Goal: Task Accomplishment & Management: Manage account settings

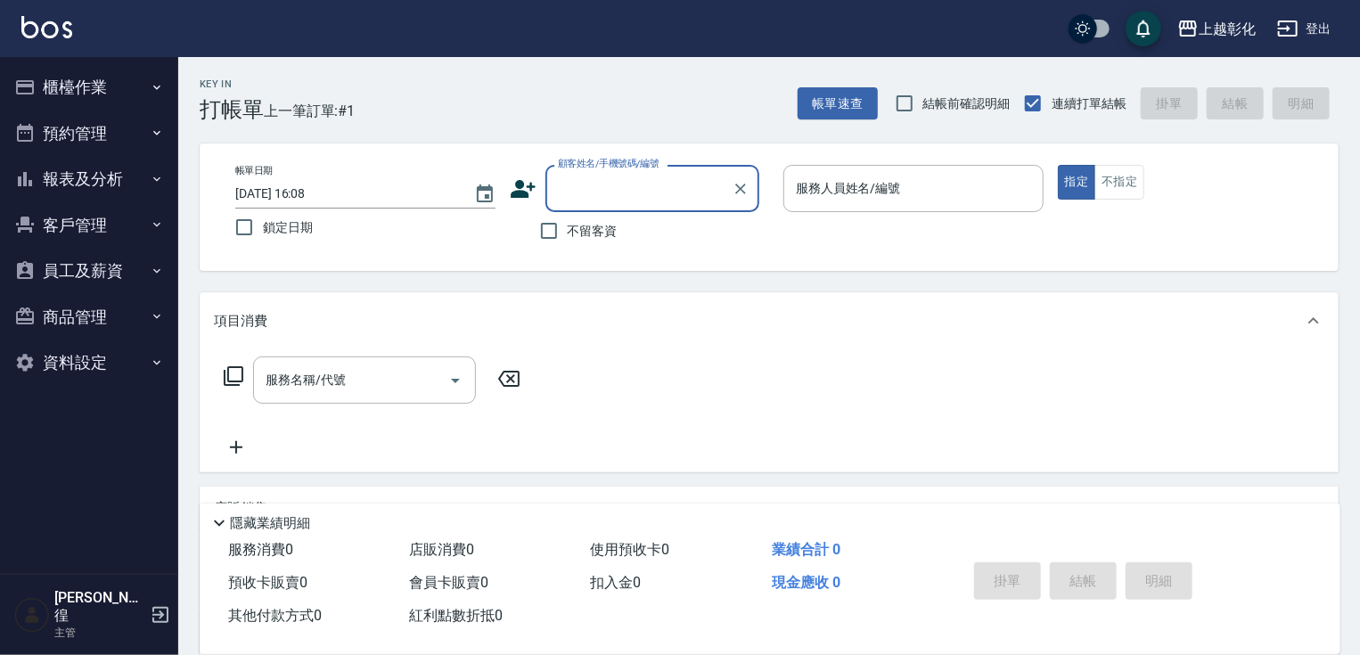
click at [87, 240] on button "客戶管理" at bounding box center [89, 225] width 164 height 46
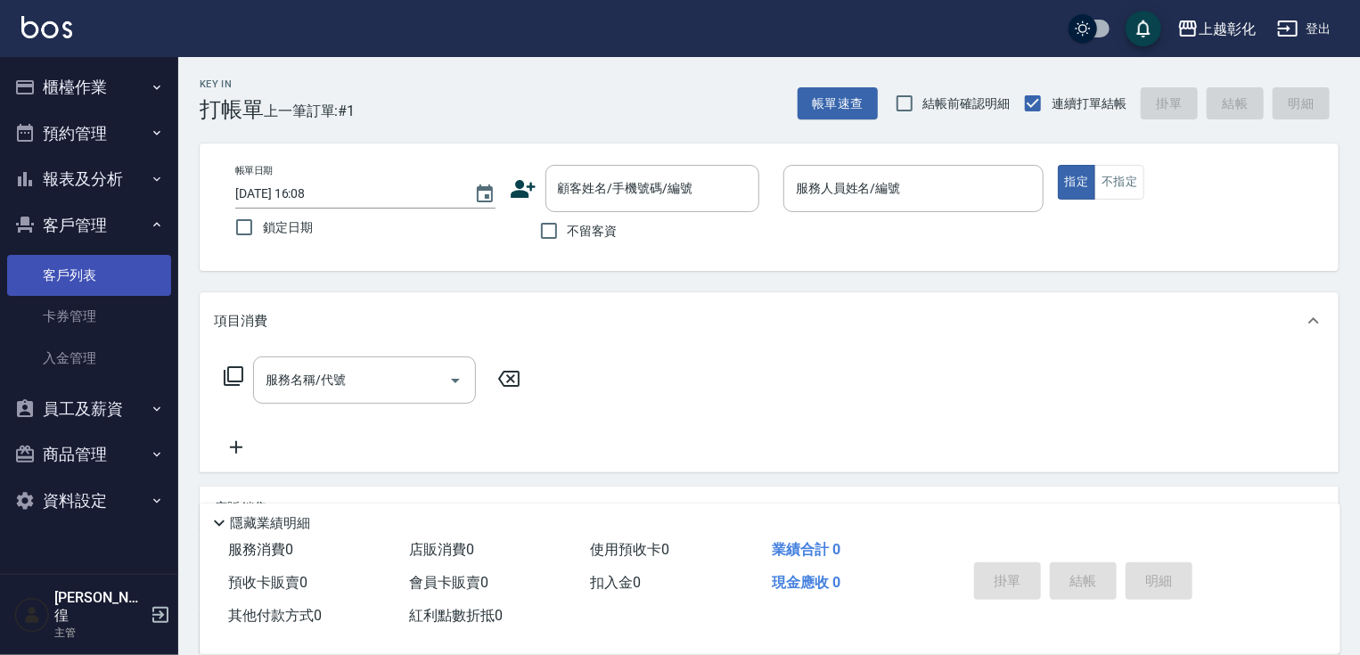
click at [78, 272] on link "客戶列表" at bounding box center [89, 275] width 164 height 41
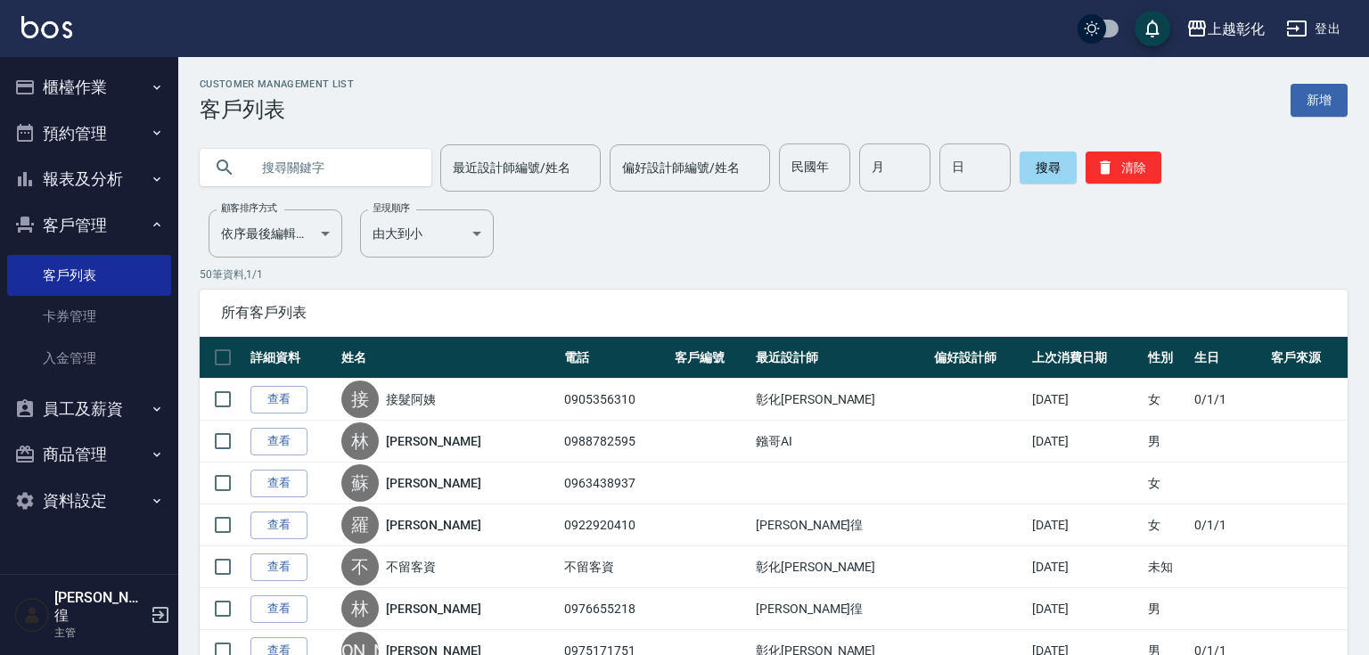
click at [337, 168] on input "text" at bounding box center [334, 167] width 168 height 48
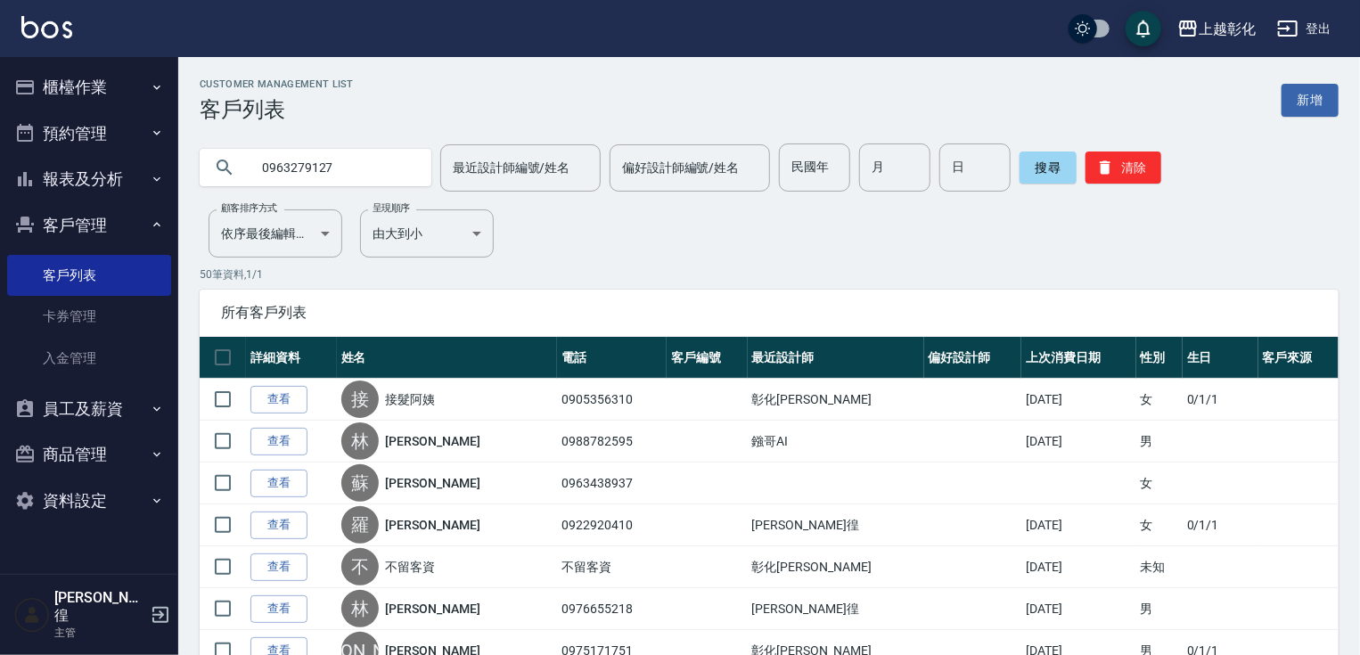
type input "0963279127"
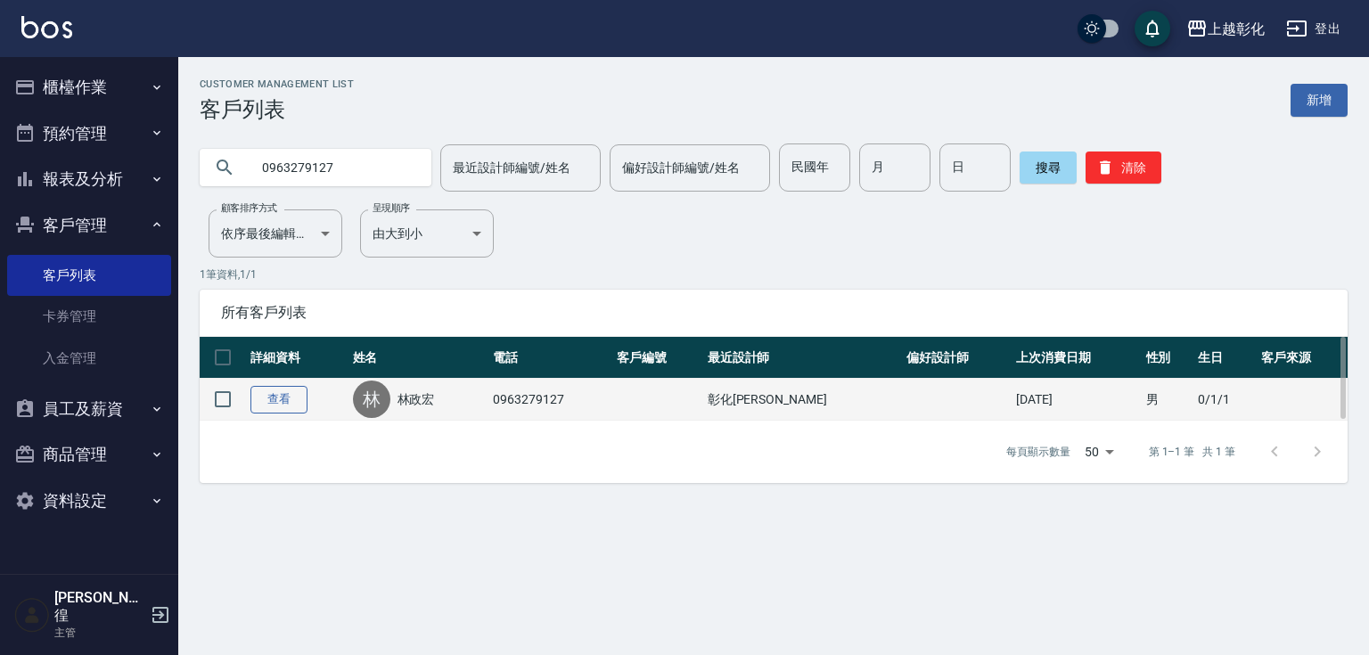
click at [276, 398] on link "查看" at bounding box center [278, 400] width 57 height 28
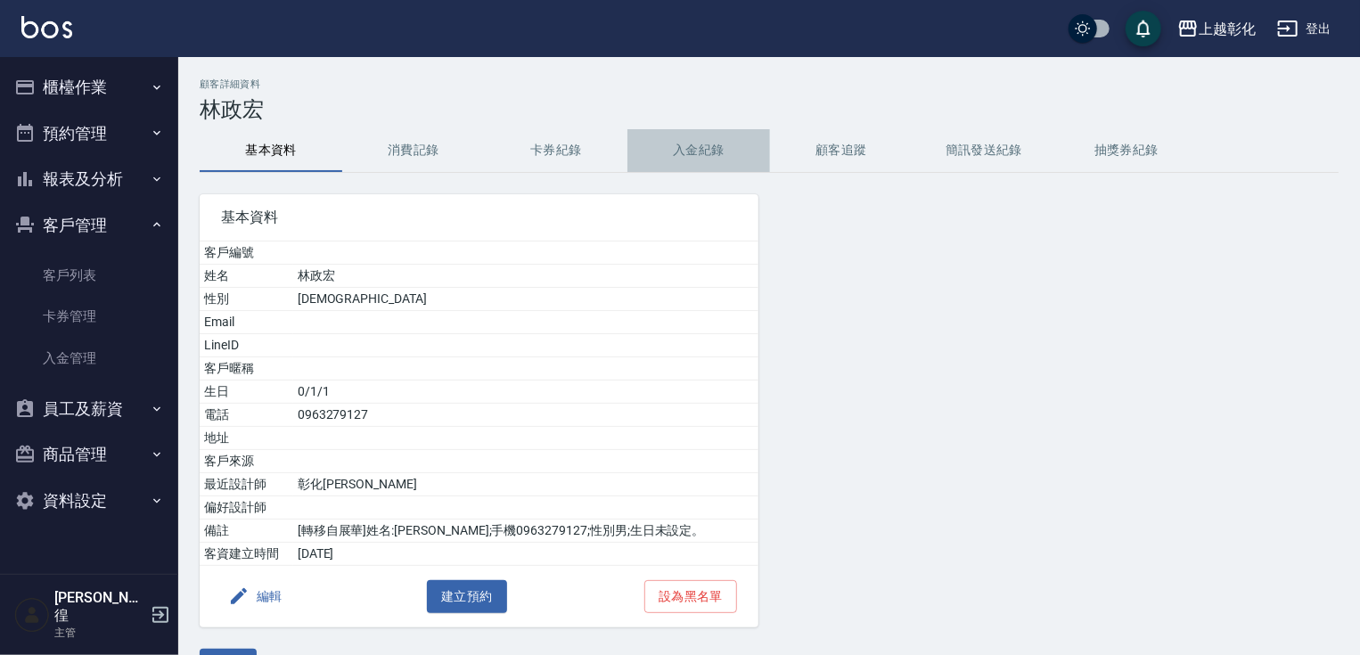
click at [692, 152] on button "入金紀錄" at bounding box center [698, 150] width 143 height 43
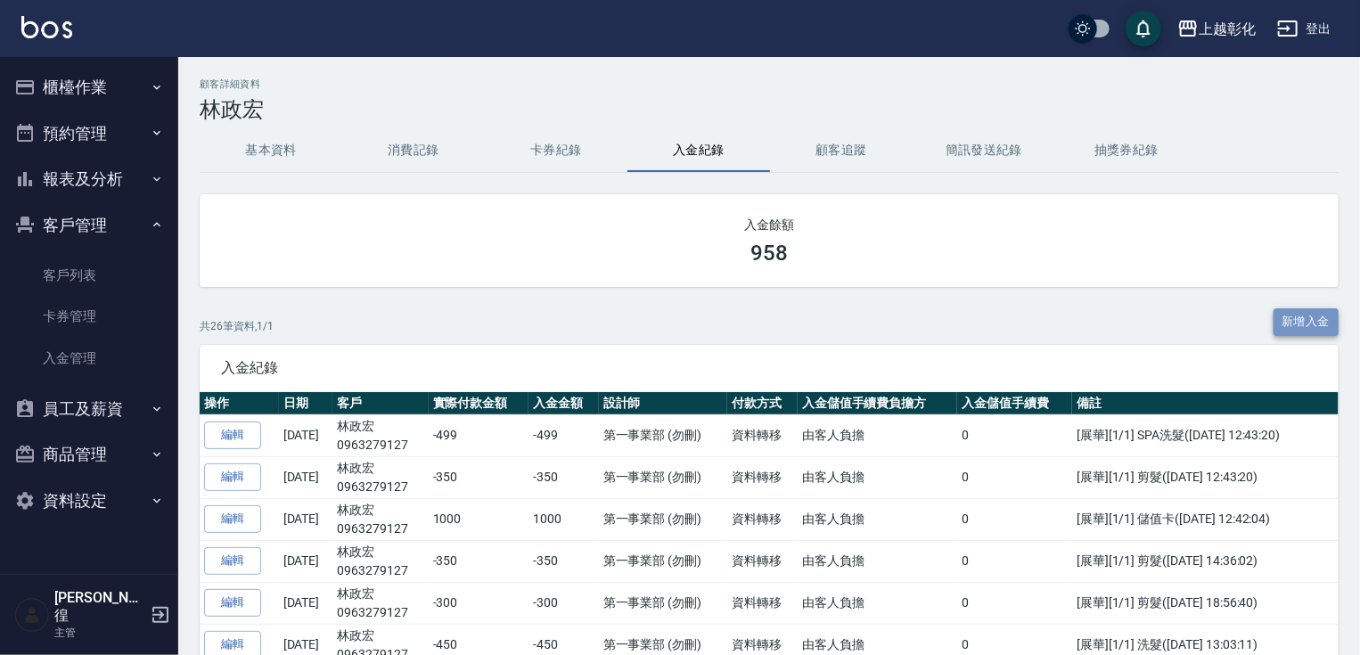
drag, startPoint x: 1325, startPoint y: 316, endPoint x: 1307, endPoint y: 314, distance: 18.8
click at [1325, 316] on button "新增入金" at bounding box center [1307, 322] width 66 height 28
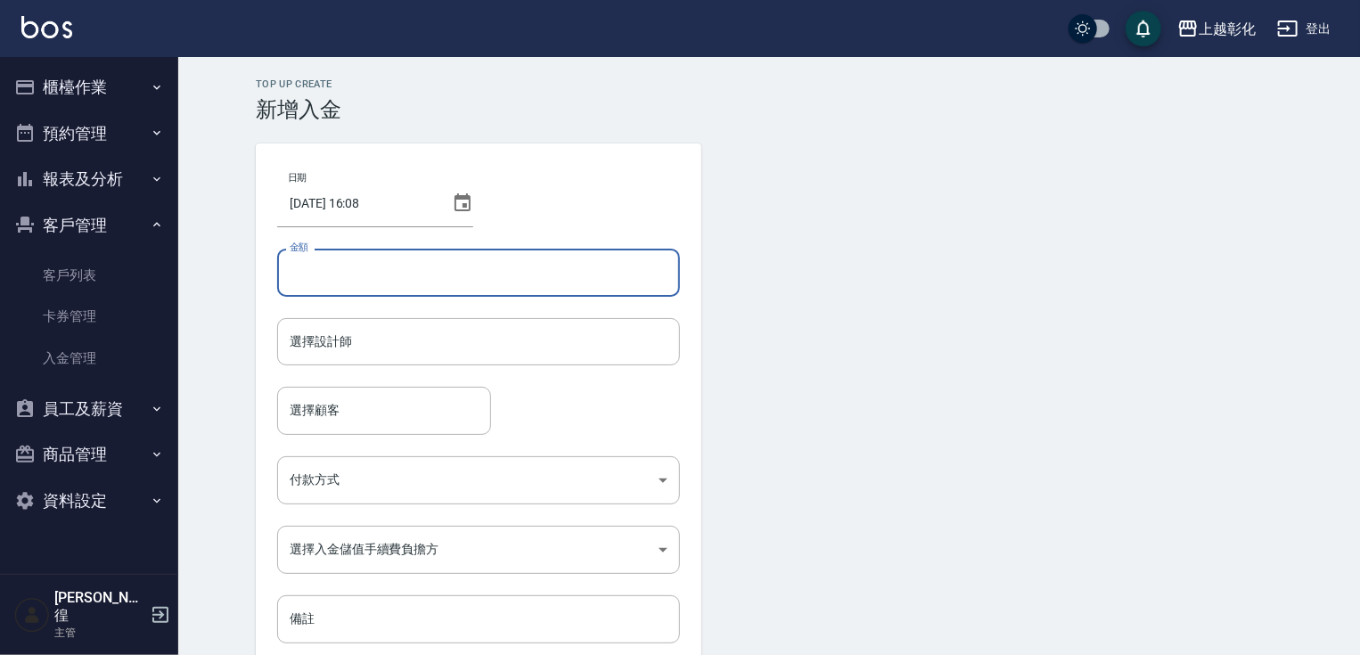
drag, startPoint x: 389, startPoint y: 267, endPoint x: 379, endPoint y: 273, distance: 11.2
click at [389, 267] on input "金額" at bounding box center [478, 273] width 403 height 48
type input "-399"
click at [321, 332] on input "選擇設計師" at bounding box center [478, 341] width 387 height 31
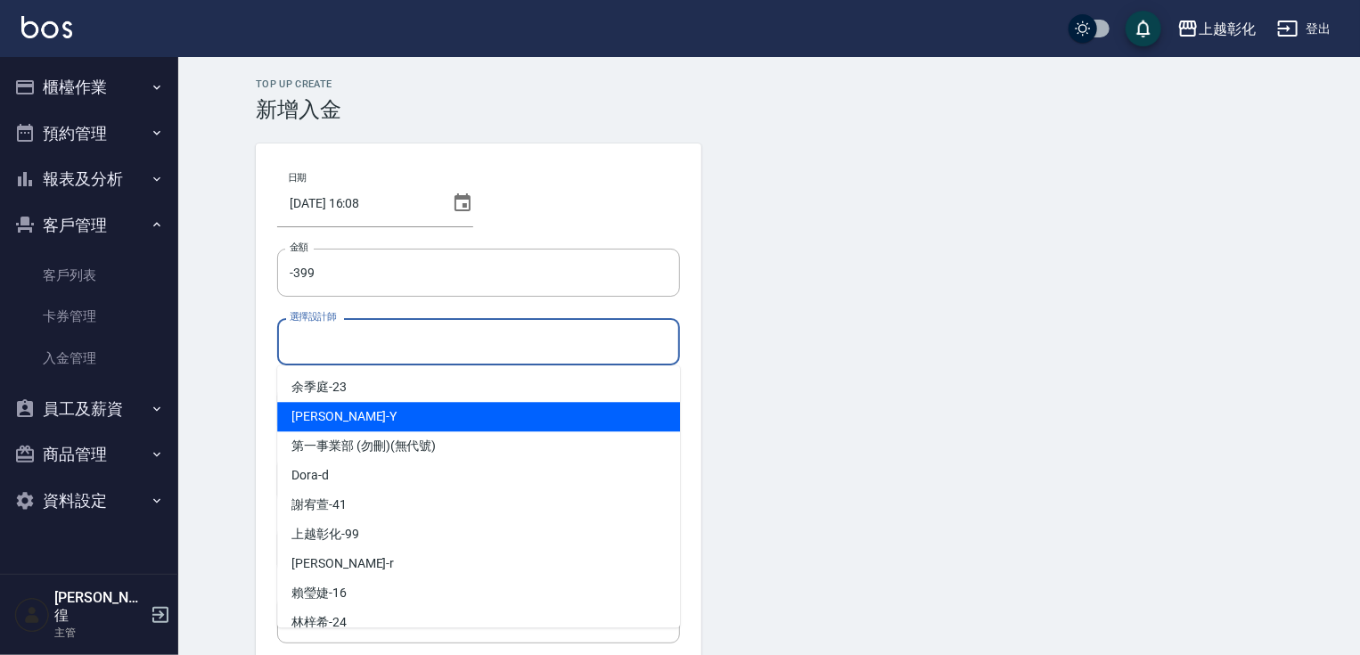
click at [337, 421] on div "[PERSON_NAME]" at bounding box center [478, 416] width 403 height 29
type input "[PERSON_NAME]-Y"
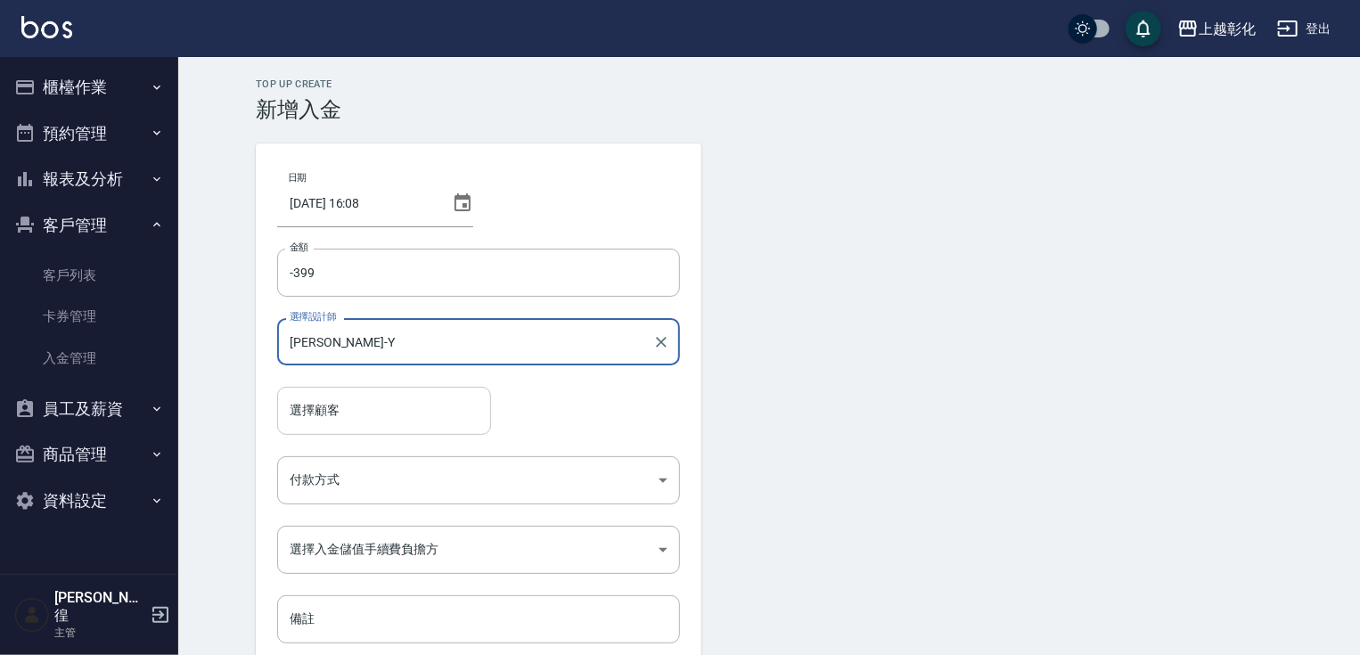
click at [310, 421] on input "選擇顧客" at bounding box center [384, 410] width 198 height 31
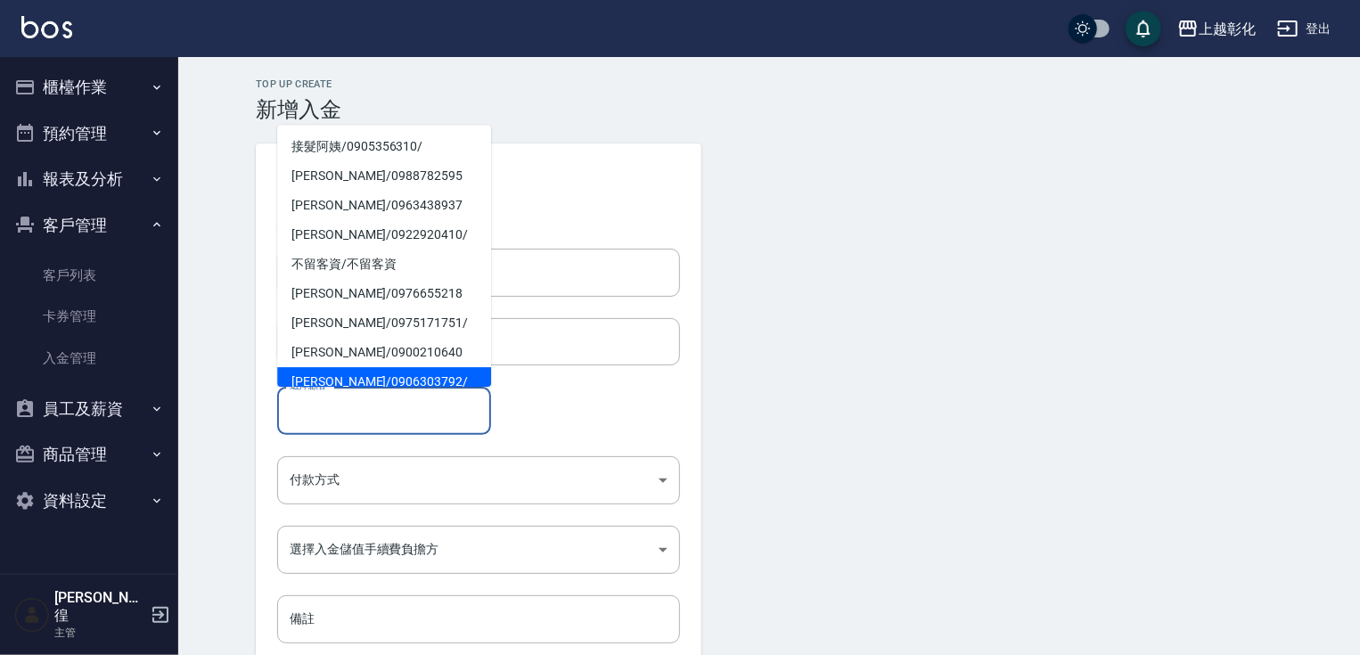
click at [326, 430] on div "選擇顧客" at bounding box center [384, 410] width 214 height 47
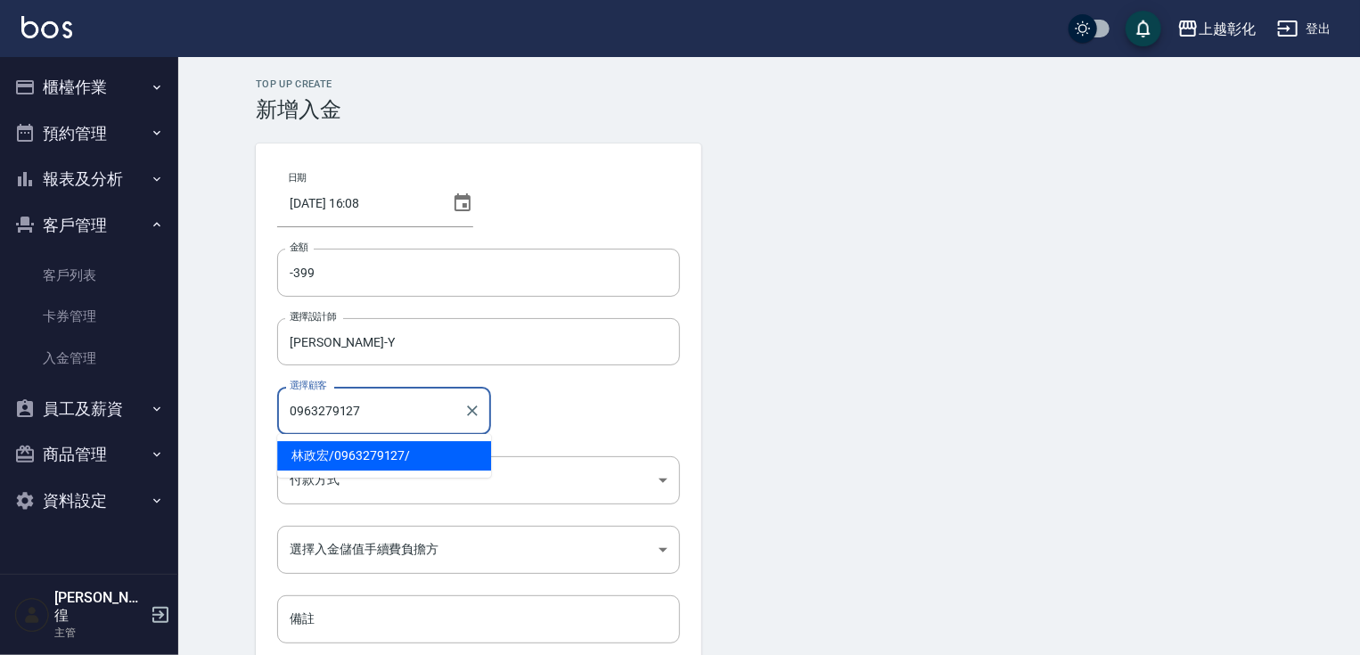
drag, startPoint x: 398, startPoint y: 456, endPoint x: 403, endPoint y: 467, distance: 11.6
click at [398, 455] on span "[PERSON_NAME]/ 0963279127 /" at bounding box center [384, 455] width 214 height 29
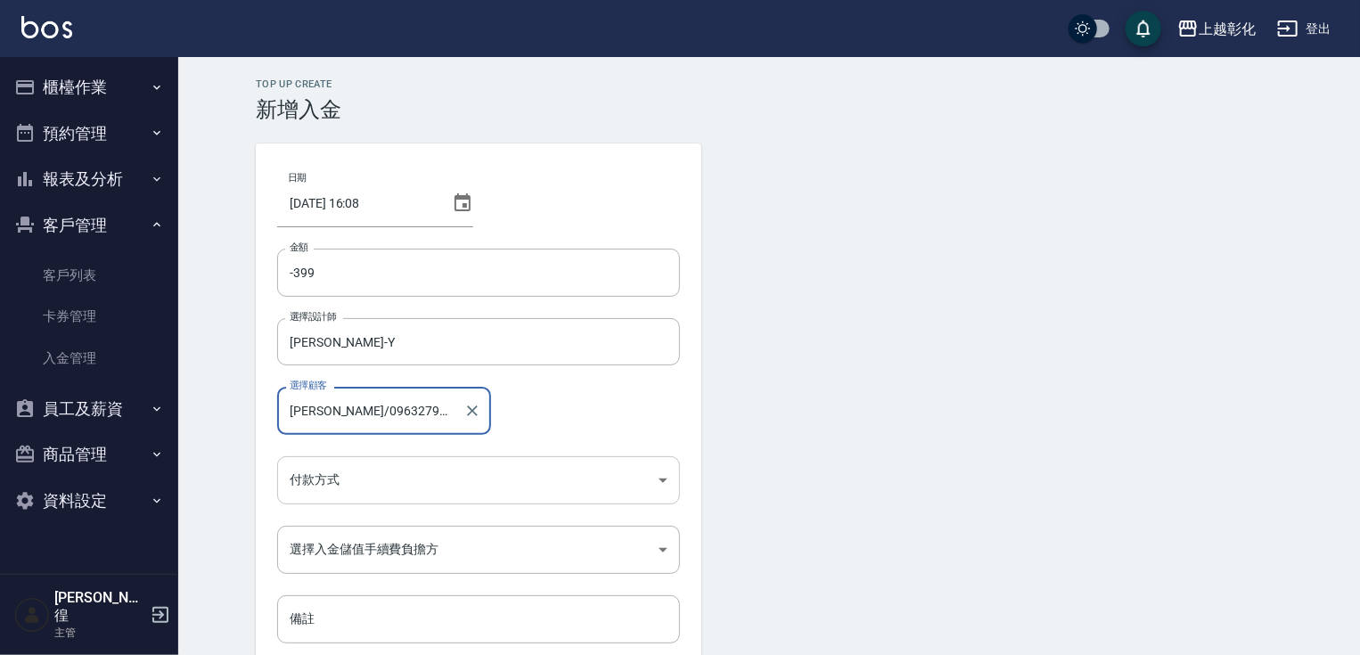
type input "[PERSON_NAME]/0963279127/"
click at [356, 479] on body "上越彰化 登出 櫃檯作業 打帳單 帳單列表 現金收支登錄 材料自購登錄 每日結帳 排班表 現場電腦打卡 預約管理 預約管理 單日預約紀錄 單週預約紀錄 報表及…" at bounding box center [680, 370] width 1360 height 740
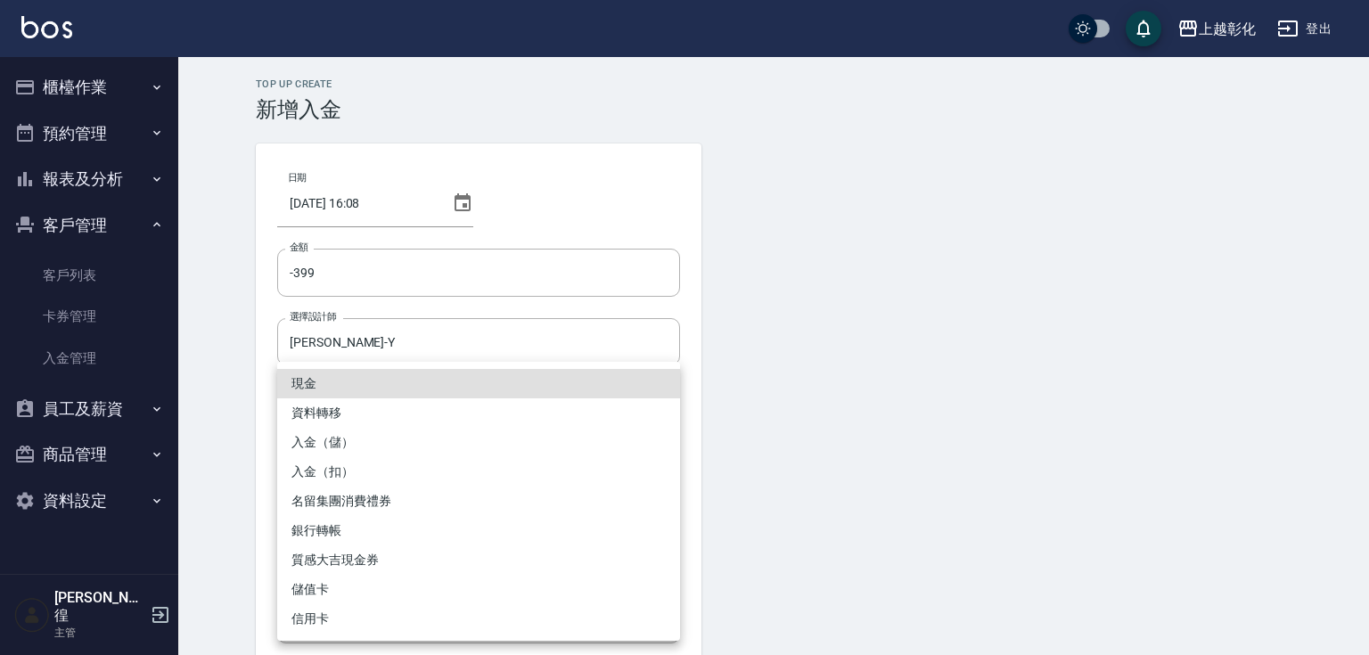
click at [334, 473] on li "入金（扣）" at bounding box center [478, 471] width 403 height 29
type input "入金（扣）"
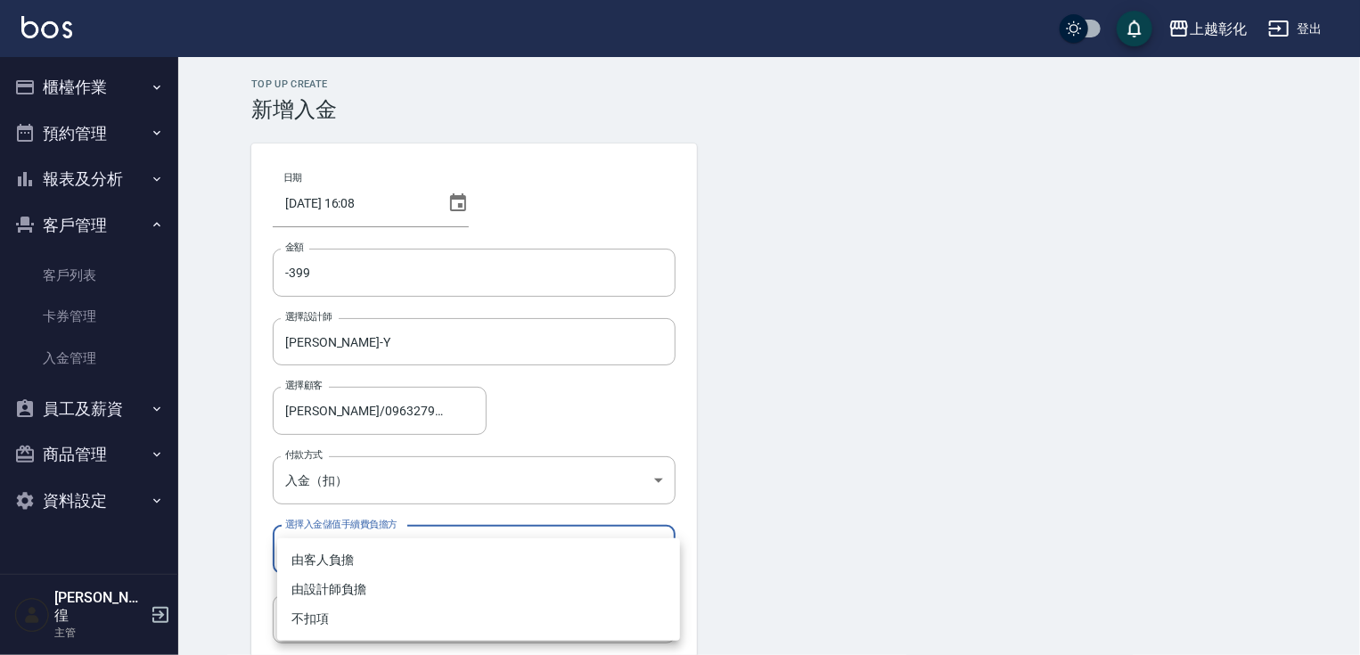
click at [307, 549] on body "上越彰化 登出 櫃檯作業 打帳單 帳單列表 現金收支登錄 材料自購登錄 每日結帳 排班表 現場電腦打卡 預約管理 預約管理 單日預約紀錄 單週預約紀錄 報表及…" at bounding box center [680, 370] width 1360 height 740
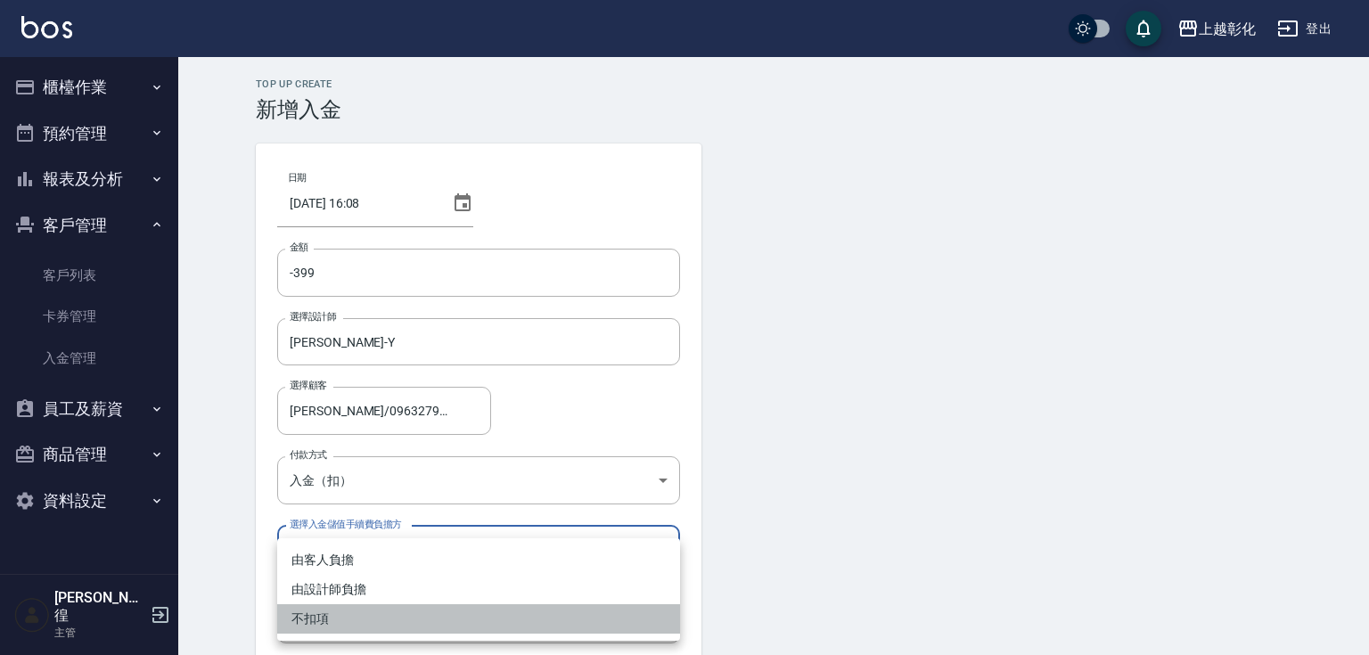
drag, startPoint x: 317, startPoint y: 618, endPoint x: 337, endPoint y: 596, distance: 29.0
click at [317, 617] on li "不扣項" at bounding box center [478, 618] width 403 height 29
type input "WITHOUTHANDLINGFEE"
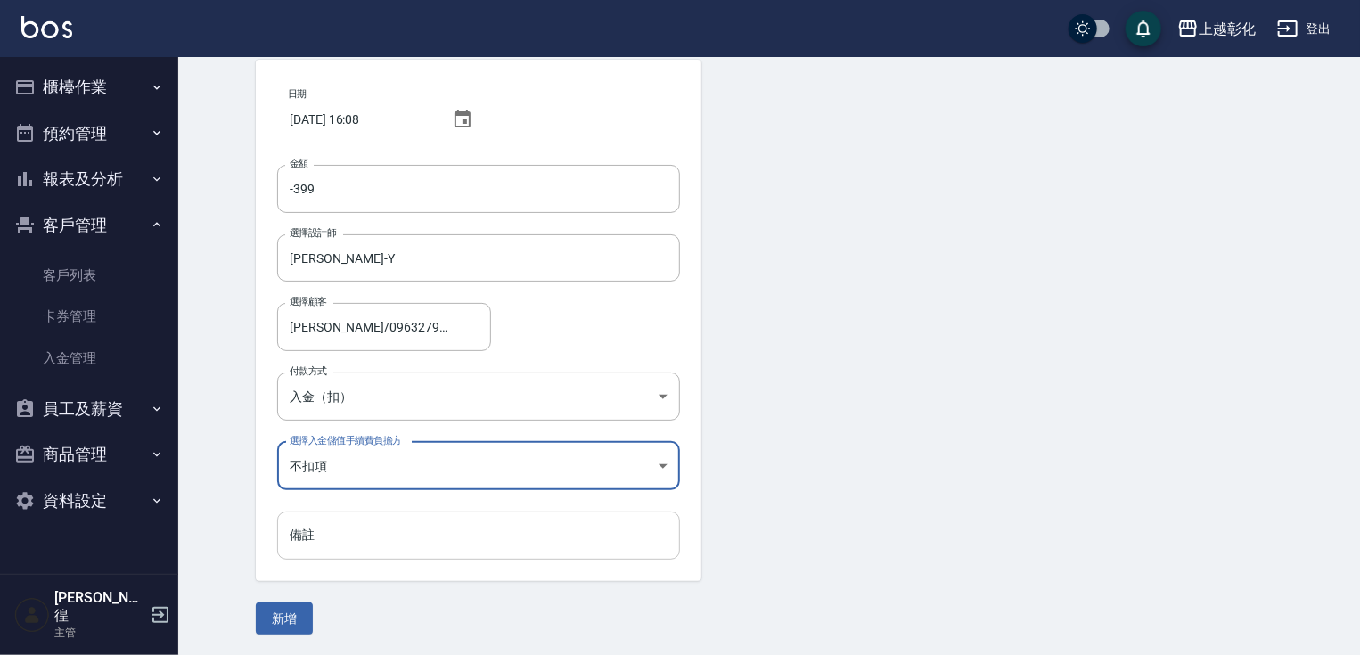
scroll to position [85, 0]
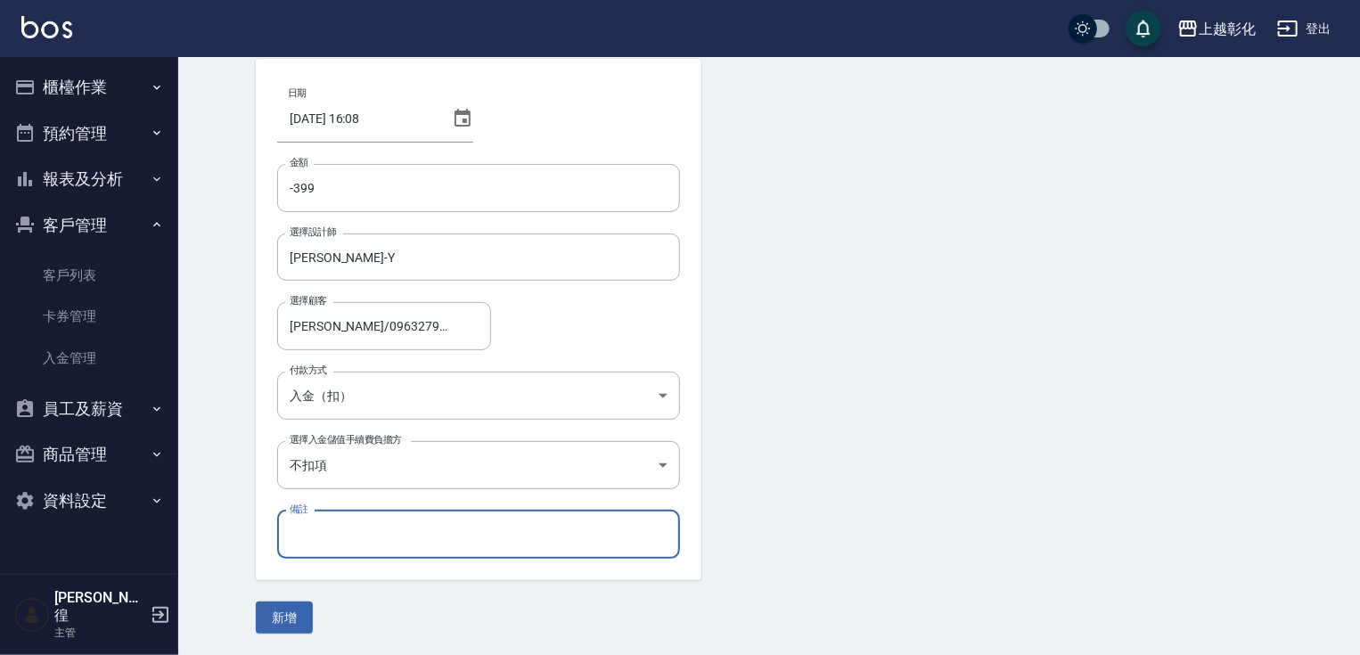
click at [326, 540] on input "備註" at bounding box center [478, 535] width 403 height 48
type input "c"
type input "海鹽s"
click at [284, 613] on button "新增" at bounding box center [284, 618] width 57 height 33
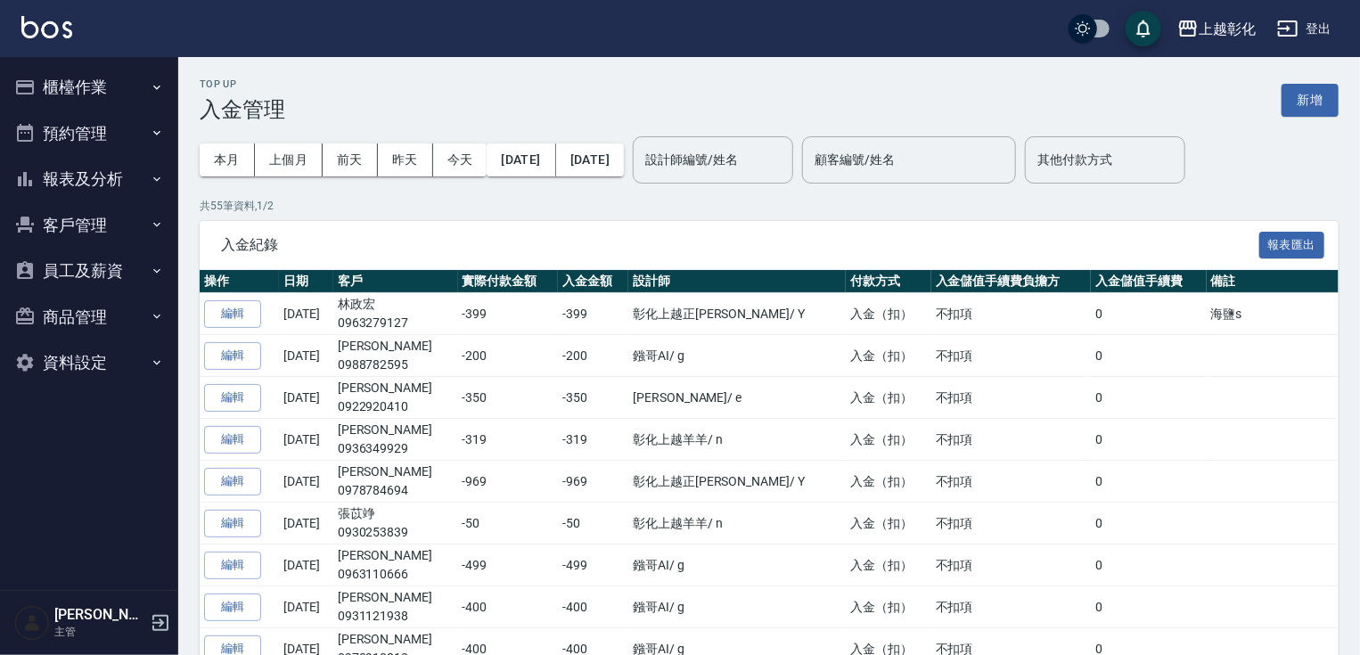
click at [62, 232] on button "客戶管理" at bounding box center [89, 225] width 164 height 46
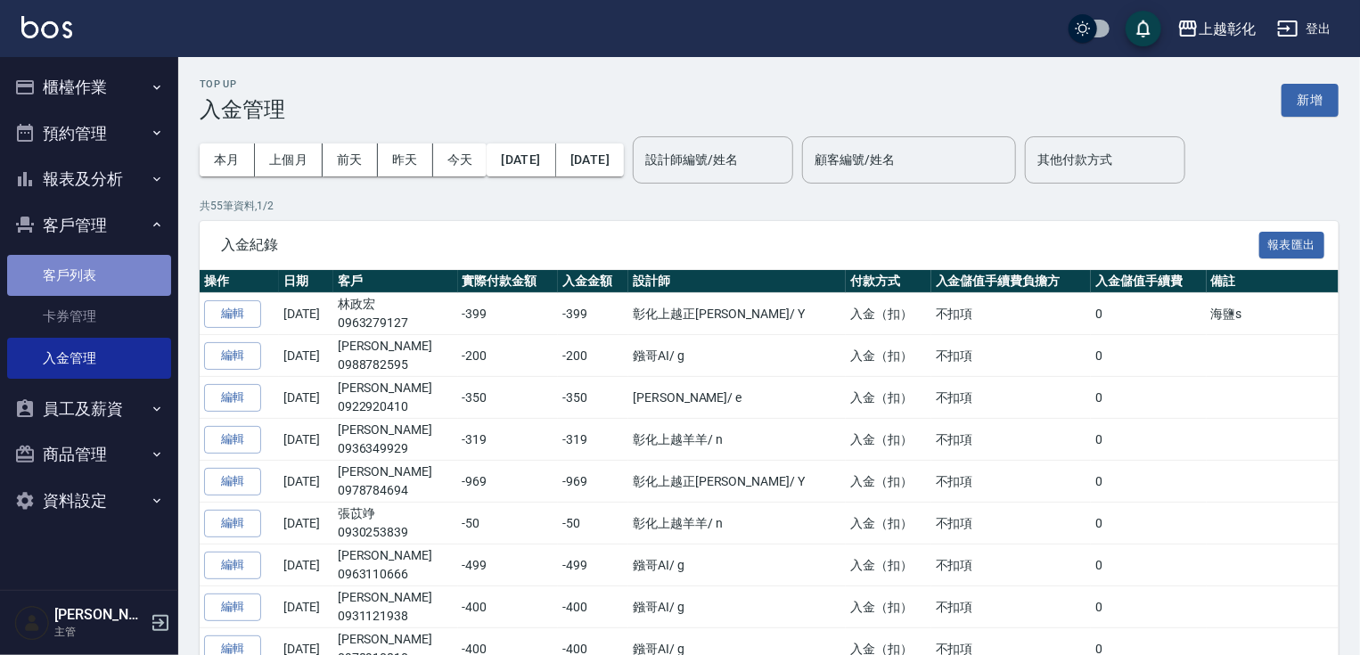
click at [73, 281] on link "客戶列表" at bounding box center [89, 275] width 164 height 41
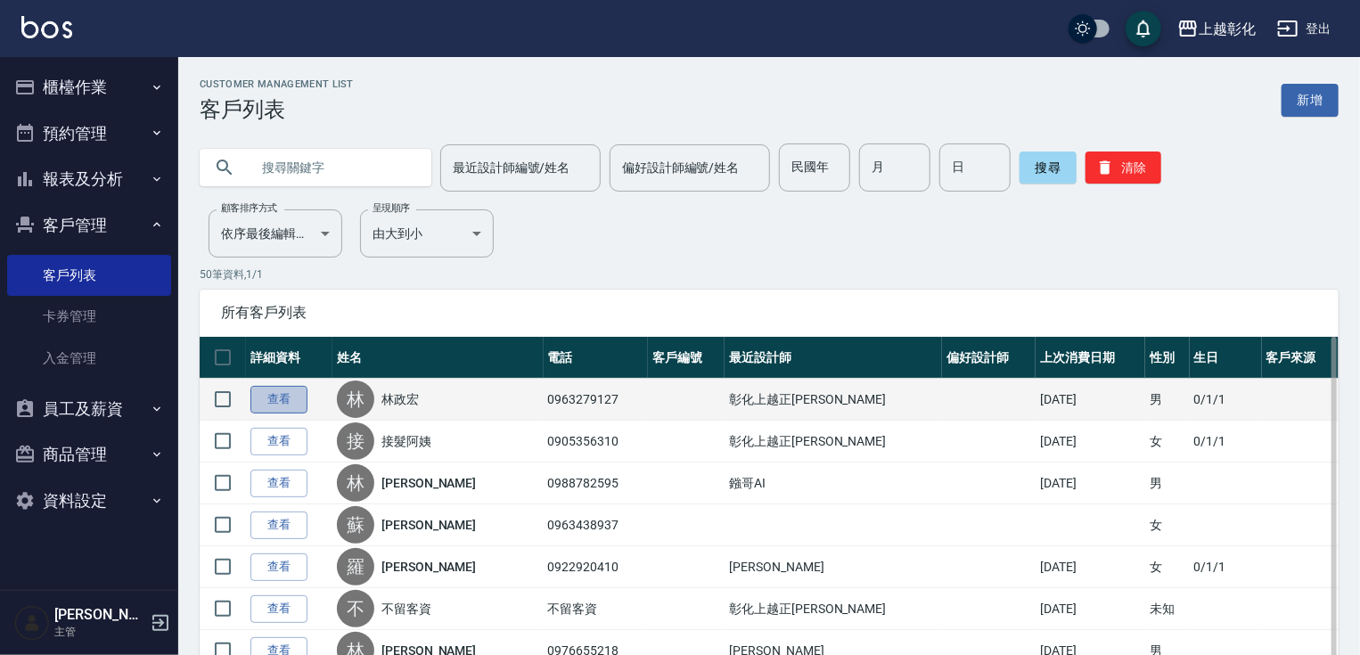
click at [291, 403] on link "查看" at bounding box center [278, 400] width 57 height 28
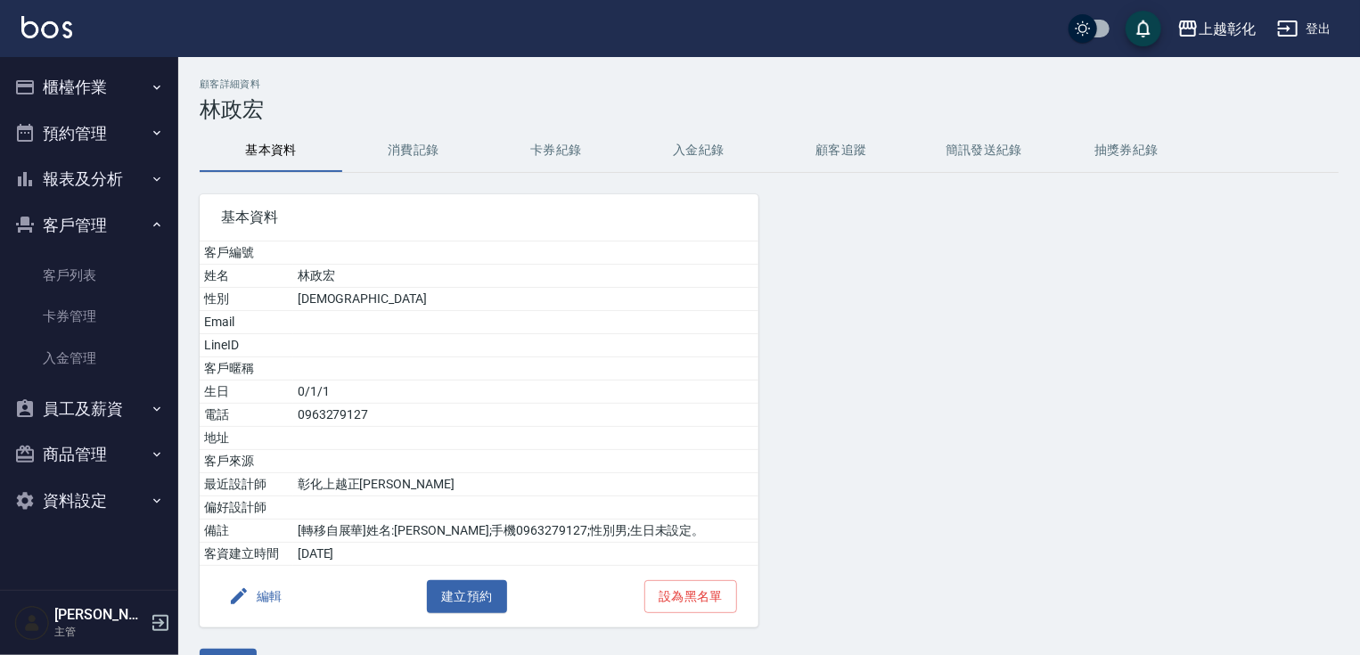
click at [411, 157] on button "消費記錄" at bounding box center [413, 150] width 143 height 43
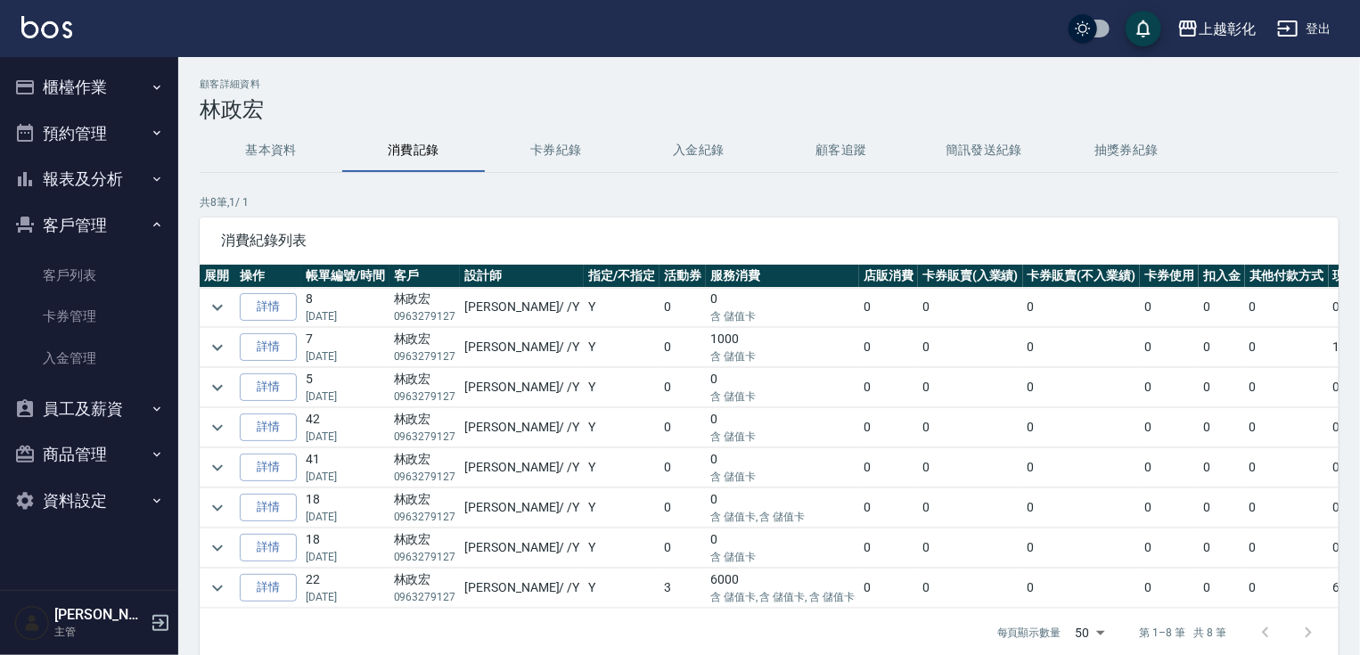
click at [693, 150] on button "入金紀錄" at bounding box center [698, 150] width 143 height 43
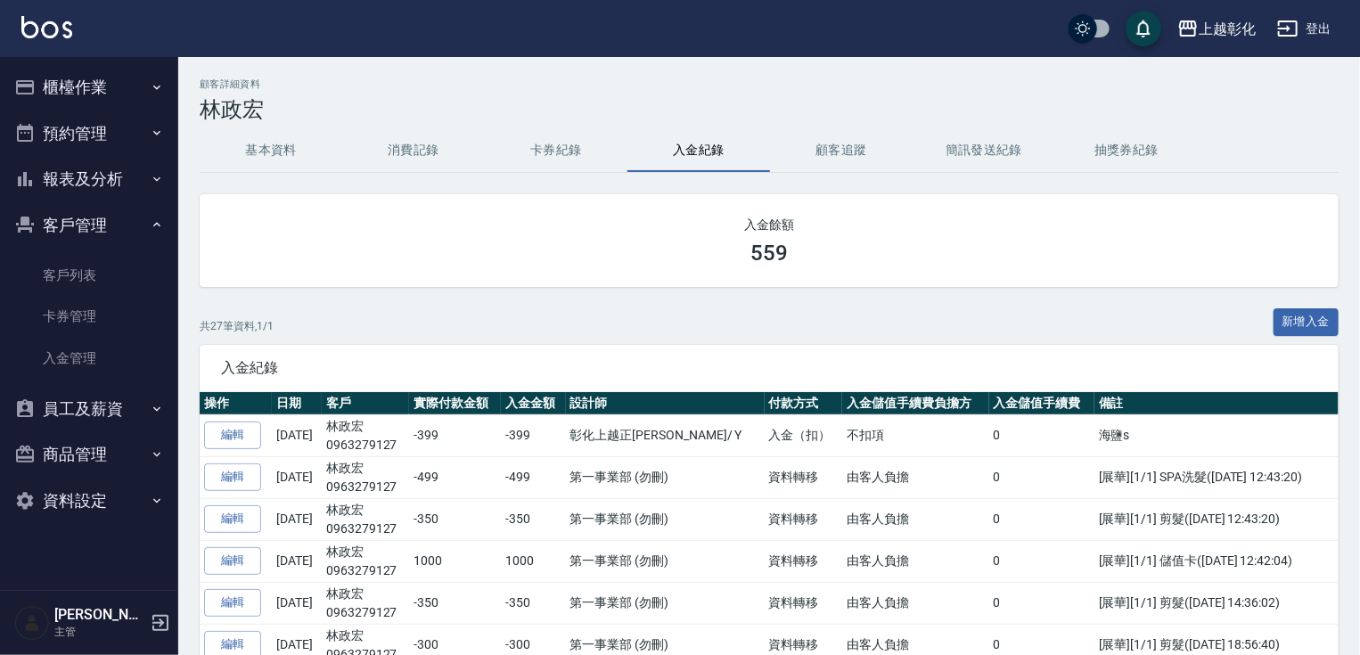
click at [357, 316] on div "共 27 筆資料, 1 / 1 新增入金" at bounding box center [769, 326] width 1139 height 37
drag, startPoint x: 93, startPoint y: 222, endPoint x: 381, endPoint y: 153, distance: 296.8
click at [93, 221] on button "客戶管理" at bounding box center [89, 225] width 164 height 46
